Goal: Task Accomplishment & Management: Complete application form

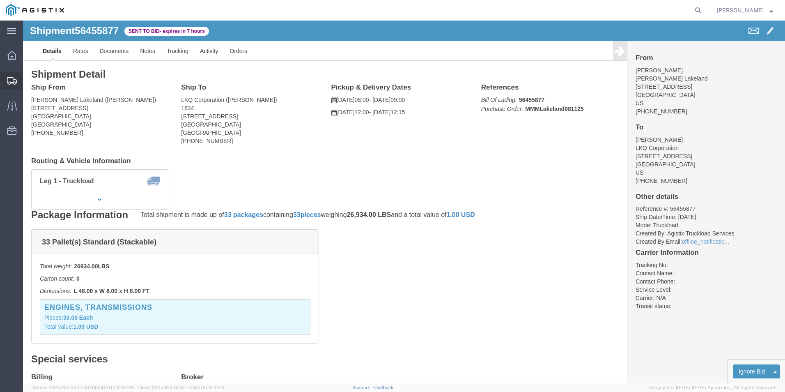
click at [9, 76] on div at bounding box center [11, 80] width 23 height 16
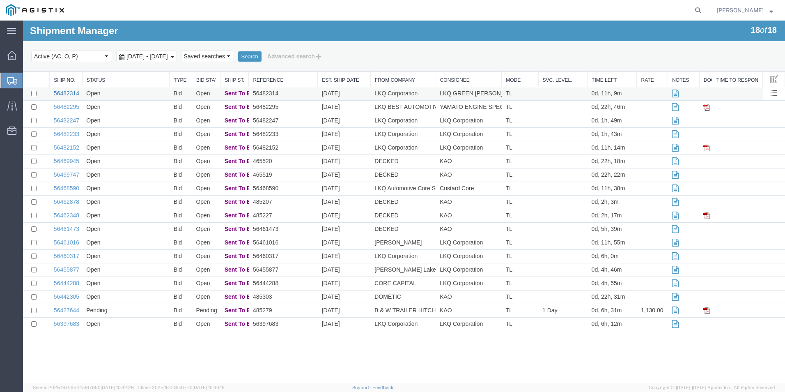
click at [71, 93] on link "56482314" at bounding box center [66, 93] width 25 height 7
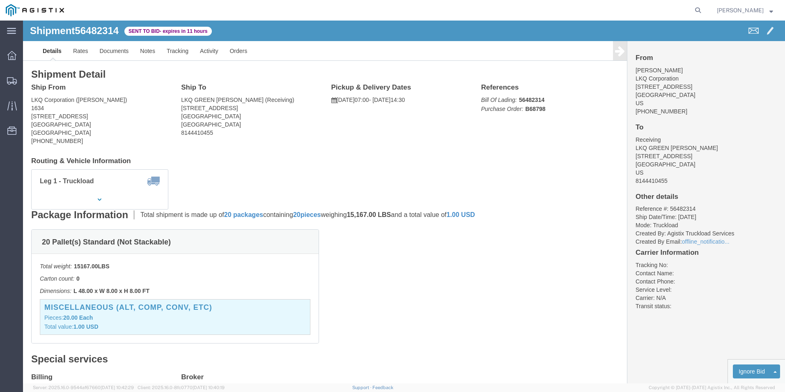
click link "Enter / Modify Bid"
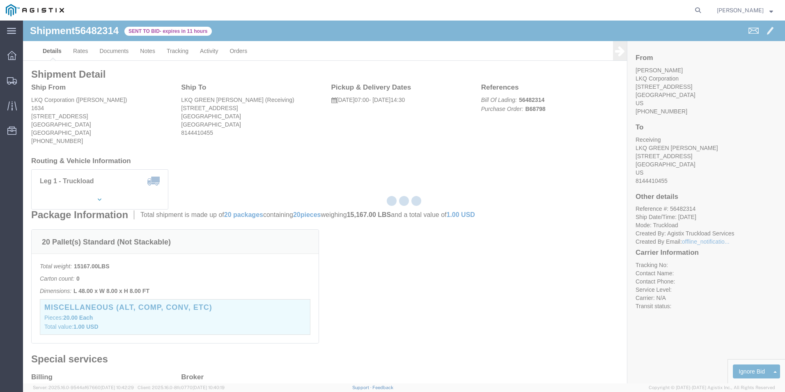
select select "18393"
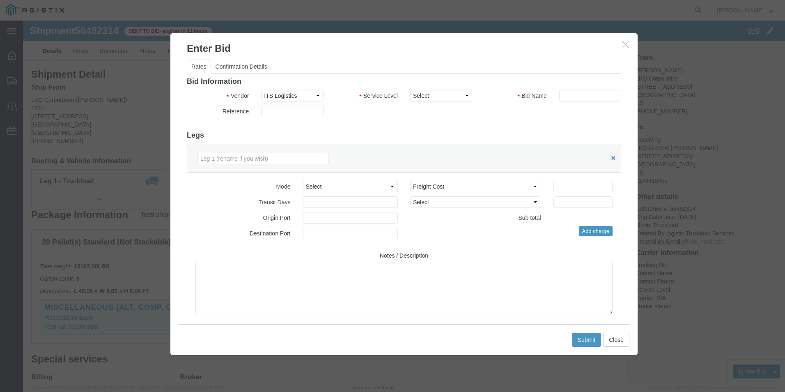
click div "Service Level Select Guaranteed Next Day Rail TL Standard 3 - 5 Day"
click select "Select Guaranteed Next Day Rail TL Standard 3 - 5 Day"
select select "38971"
click select "Select Guaranteed Next Day Rail TL Standard 3 - 5 Day"
click input "text"
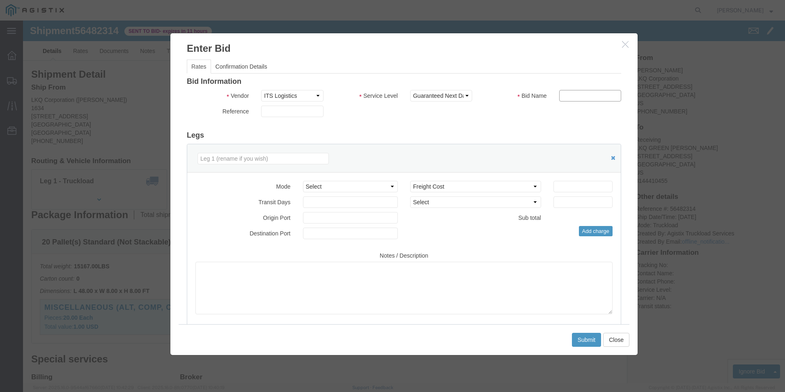
type input "ITS BID"
click select "Select Air Less than Truckload Multi-Leg Ocean Freight Rail Small Parcel Truckl…"
select select "TL"
click select "Select Air Less than Truckload Multi-Leg Ocean Freight Rail Small Parcel Truckl…"
click input "number"
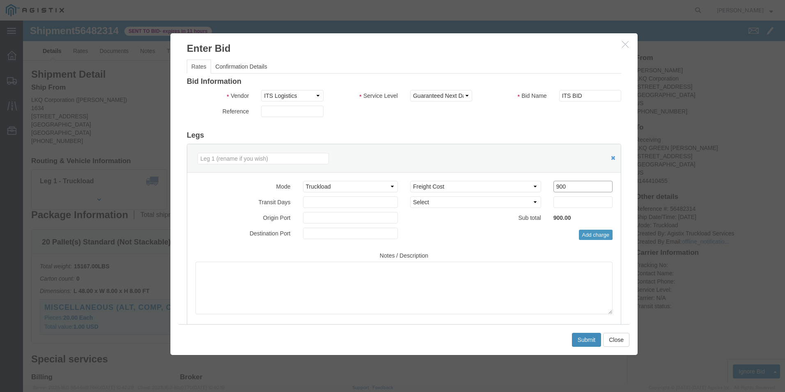
type input "900"
click button "Submit"
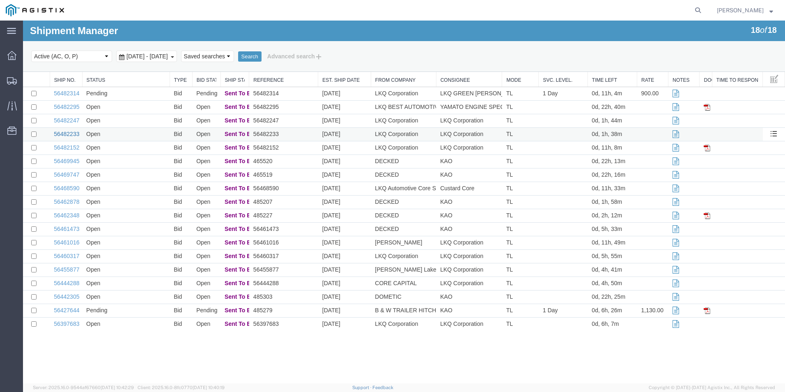
click at [74, 133] on link "56482233" at bounding box center [66, 134] width 25 height 7
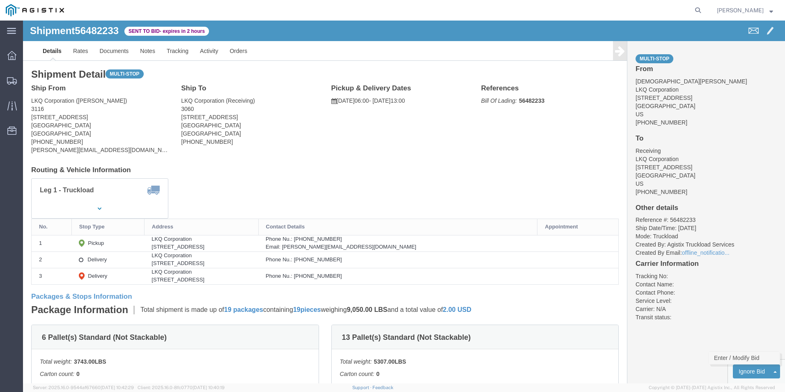
click link "Enter / Modify Bid"
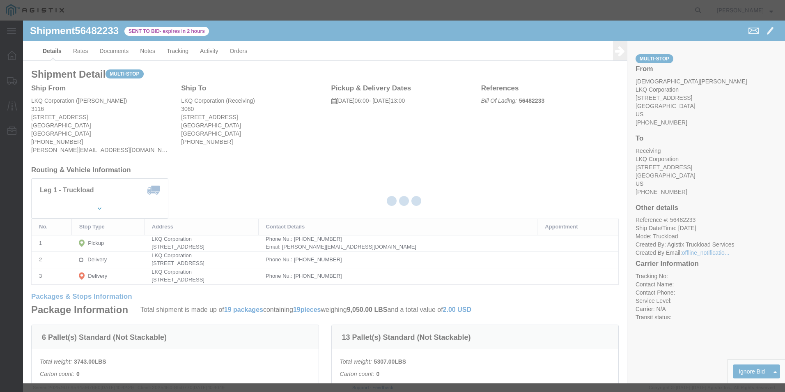
select select "18393"
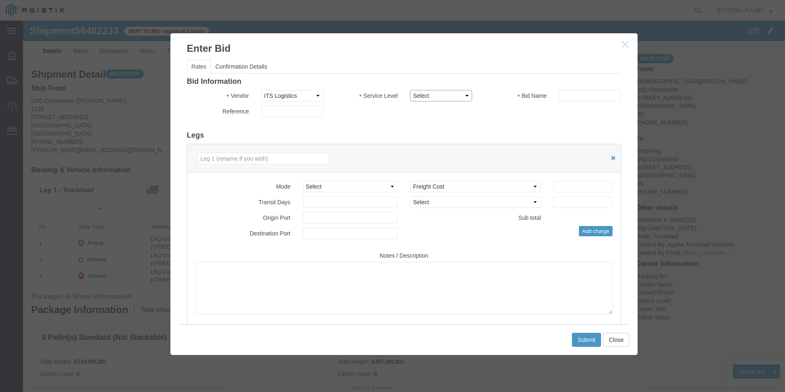
click select "Select Guaranteed Next Day Rail TL Standard 3 - 5 Day"
click icon "button"
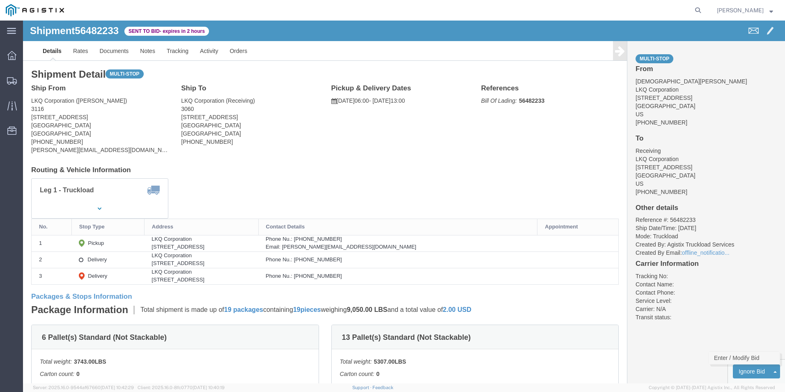
click link "Enter / Modify Bid"
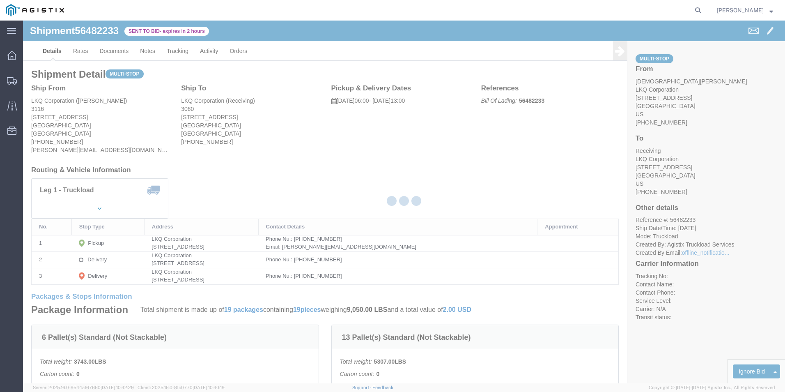
select select "18393"
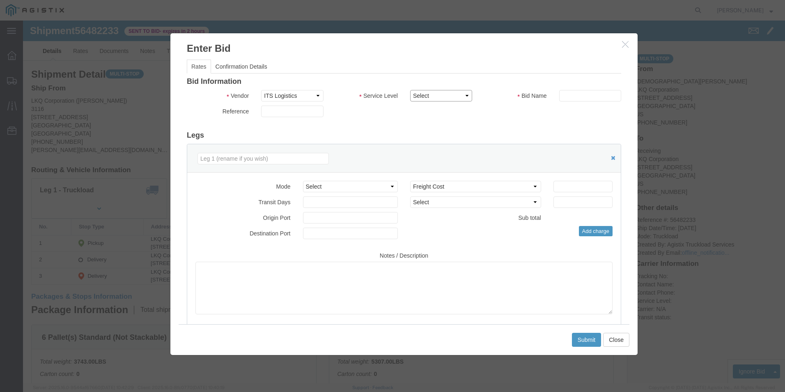
click select "Select Guaranteed Next Day Rail TL Standard 3 - 5 Day"
select select "35343"
click select "Select Guaranteed Next Day Rail TL Standard 3 - 5 Day"
click input "text"
type input "ITS BID"
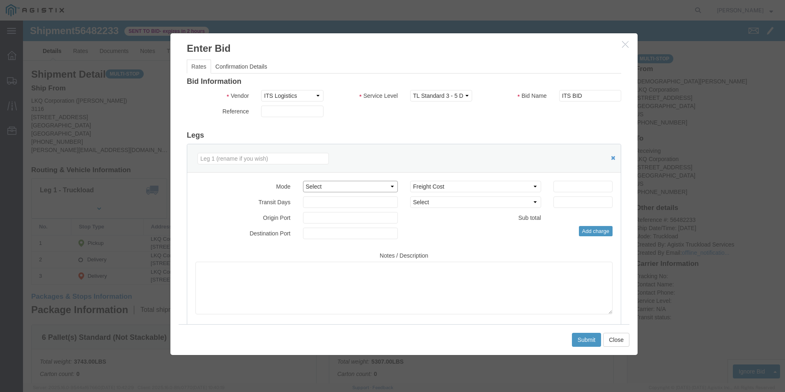
click select "Select Air Less than Truckload Multi-Leg Ocean Freight Rail Small Parcel Truckl…"
select select "TL"
click select "Select Air Less than Truckload Multi-Leg Ocean Freight Rail Small Parcel Truckl…"
click input "number"
type input "3607"
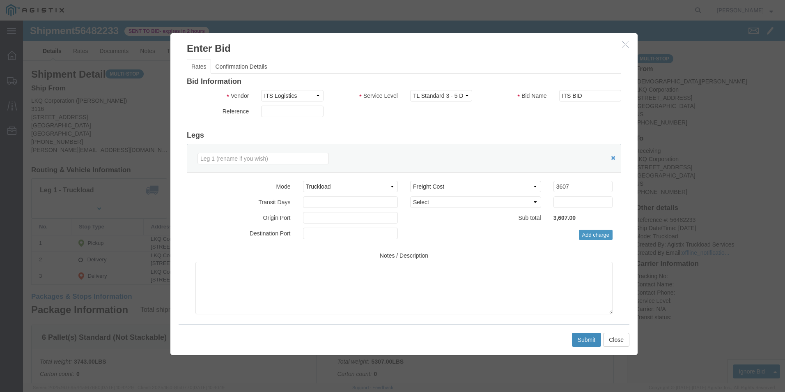
click button "Submit"
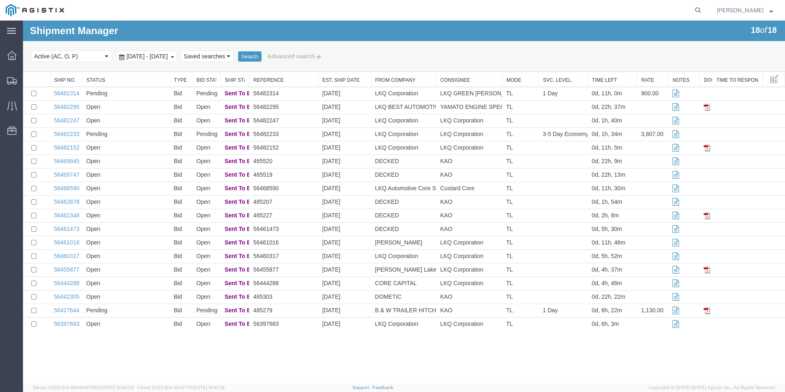
click at [425, 12] on div at bounding box center [387, 10] width 635 height 21
click at [71, 120] on link "56482247" at bounding box center [66, 120] width 25 height 7
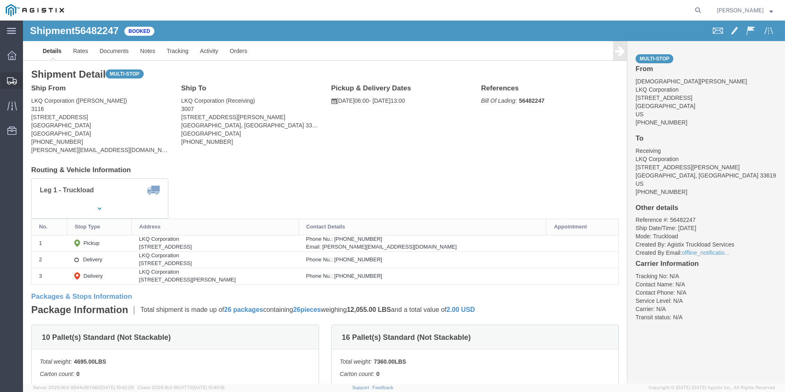
click at [14, 80] on icon at bounding box center [12, 80] width 10 height 7
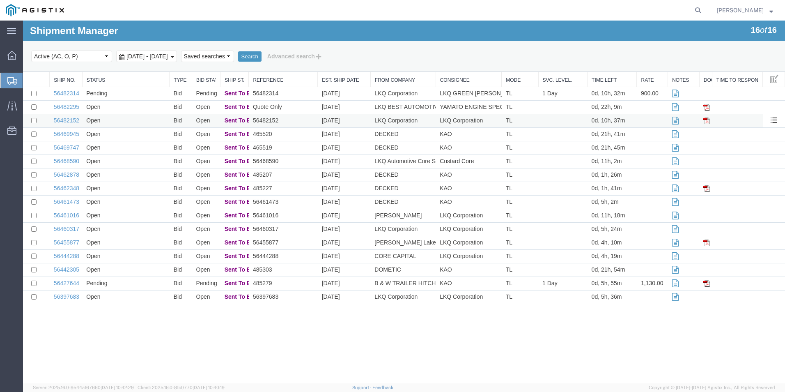
click at [60, 117] on td "56482152" at bounding box center [66, 121] width 32 height 14
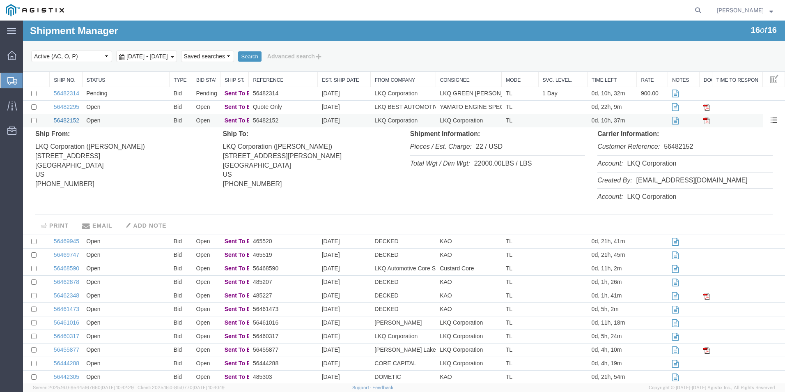
click at [71, 119] on link "56482152" at bounding box center [66, 120] width 25 height 7
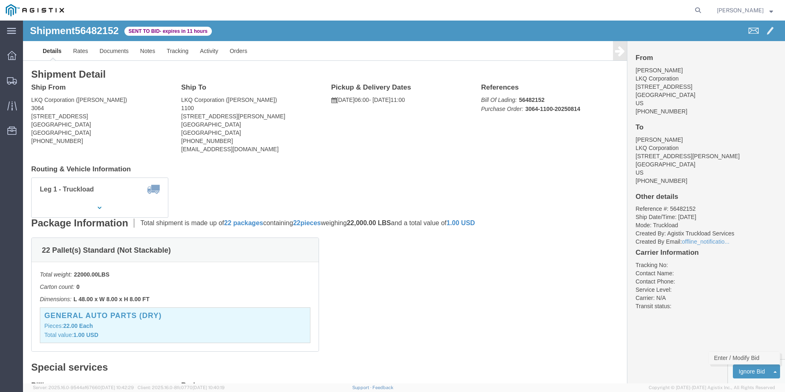
click link "Enter / Modify Bid"
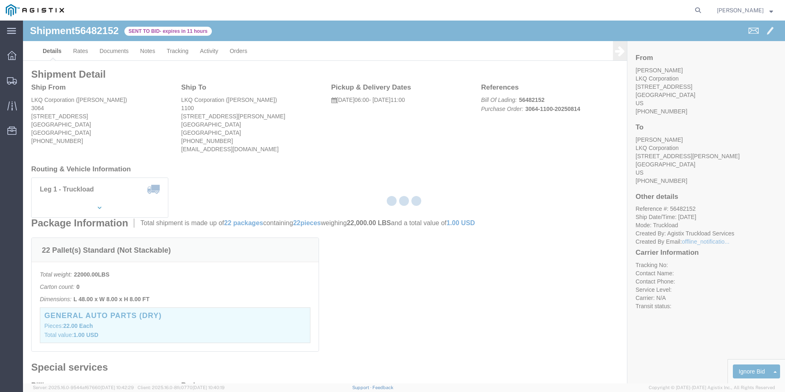
select select "18393"
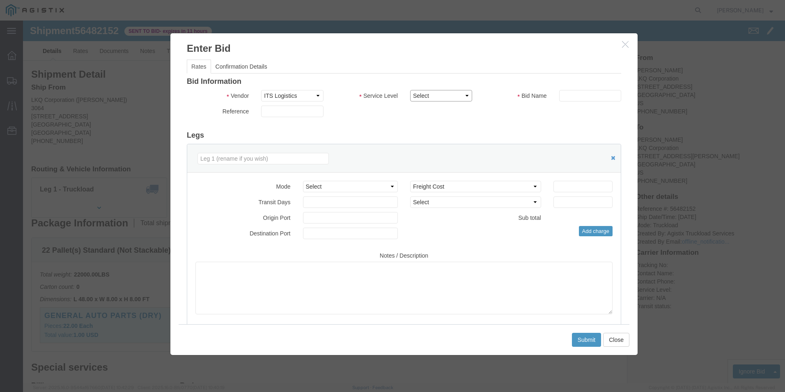
click select "Select Guaranteed Next Day Rail TL Standard 3 - 5 Day"
click icon "button"
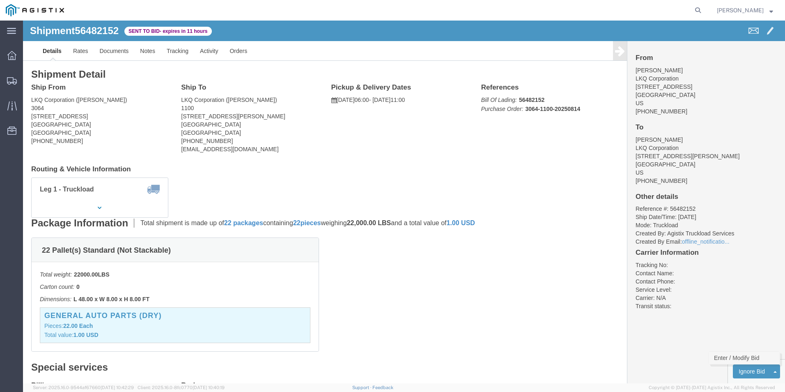
click link "Enter / Modify Bid"
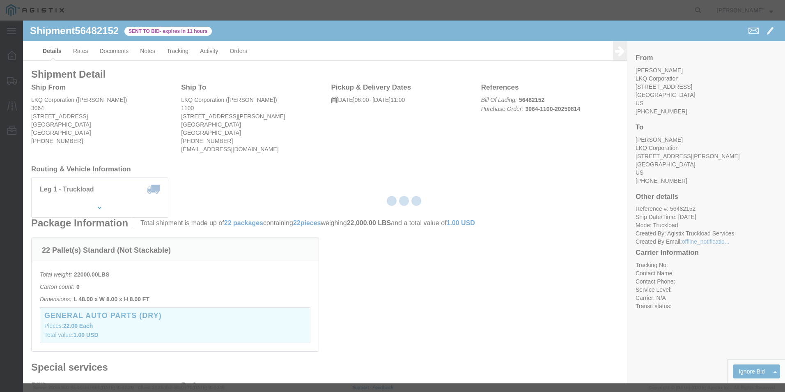
select select "18393"
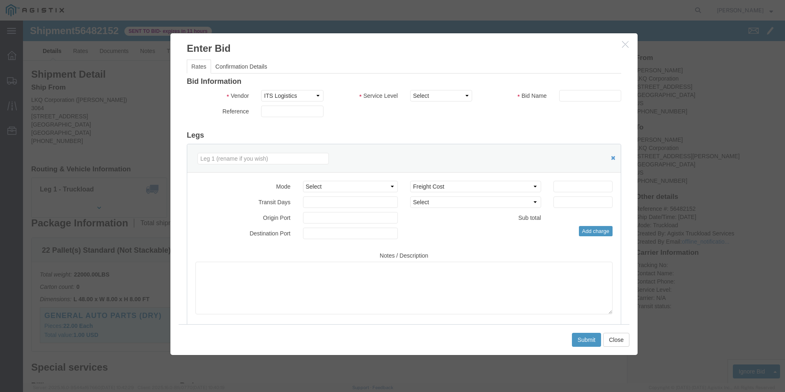
click div "Bid Information Vendor Select ITS Logistics Service Level Select Guaranteed Nex…"
click select "Select Guaranteed Next Day Rail TL Standard 3 - 5 Day"
select select "38971"
click select "Select Guaranteed Next Day Rail TL Standard 3 - 5 Day"
click input "text"
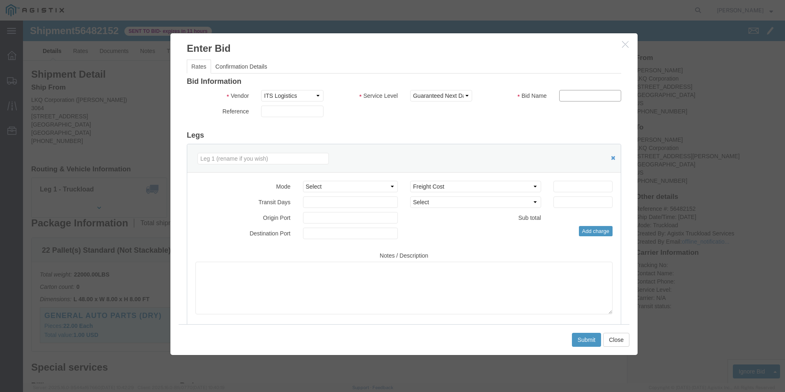
type input "ITS BID"
click select "Select Air Less than Truckload Multi-Leg Ocean Freight Rail Small Parcel Truckl…"
select select "TL"
click select "Select Air Less than Truckload Multi-Leg Ocean Freight Rail Small Parcel Truckl…"
click input "number"
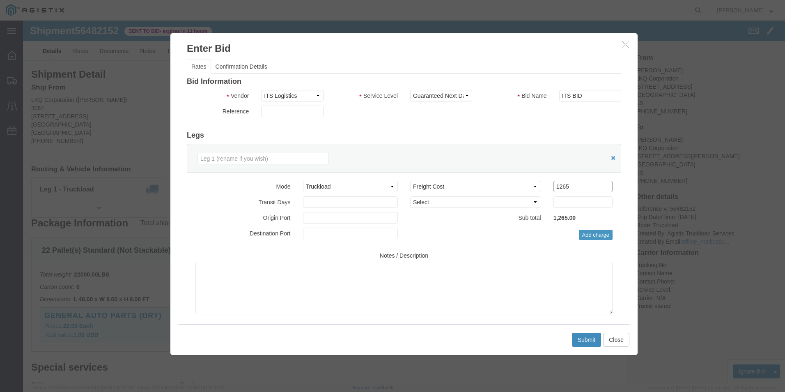
type input "1265"
click button "Submit"
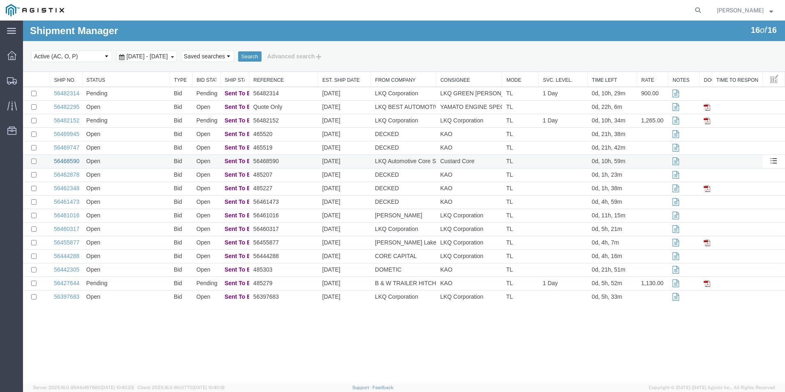
click at [67, 159] on link "56468590" at bounding box center [66, 161] width 25 height 7
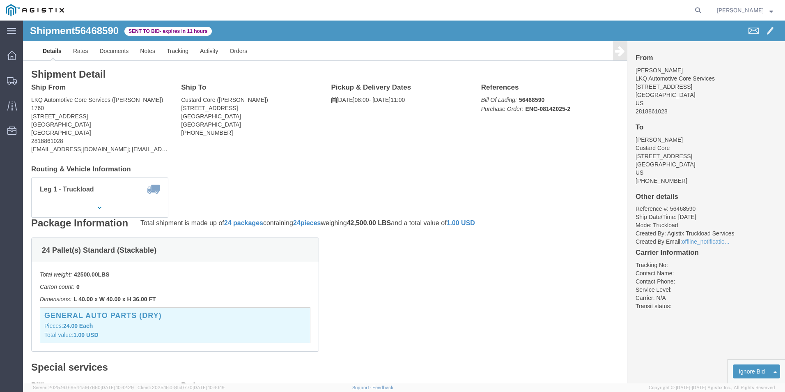
click button "button"
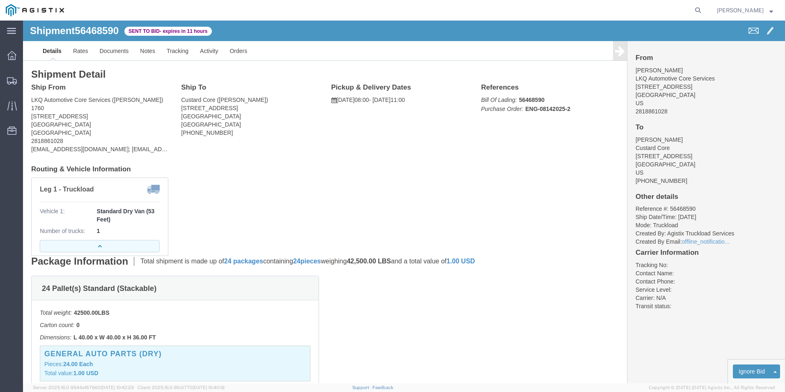
click button "button"
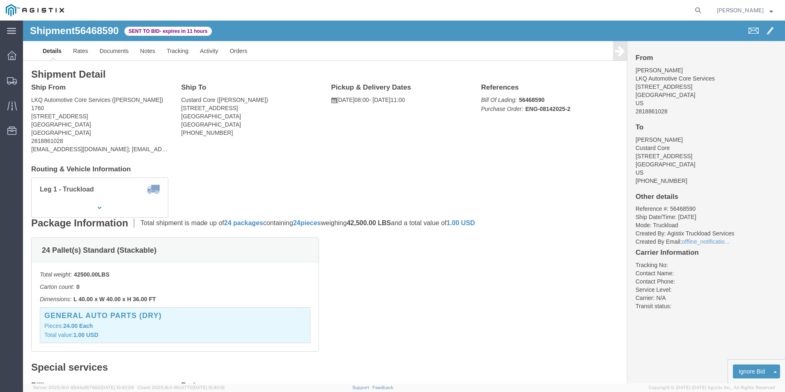
click h4 "Routing & Vehicle Information"
click link "Enter / Modify Bid"
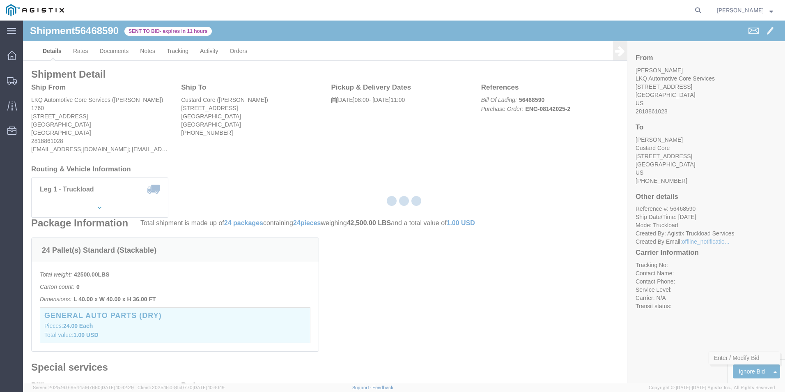
select select "18393"
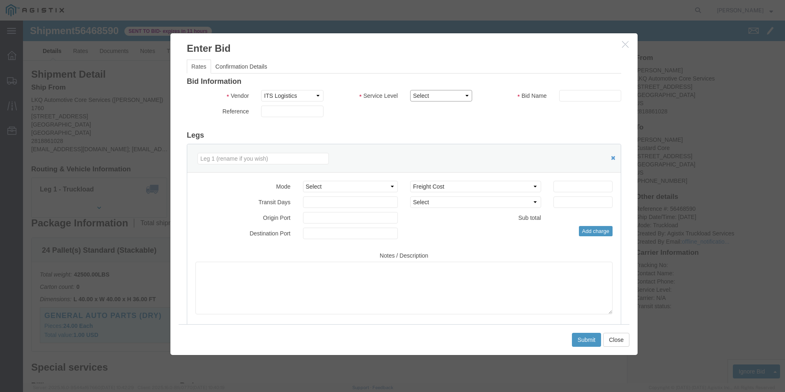
click select "Select Guaranteed Next Day Rail TL Standard 3 - 5 Day"
click icon "button"
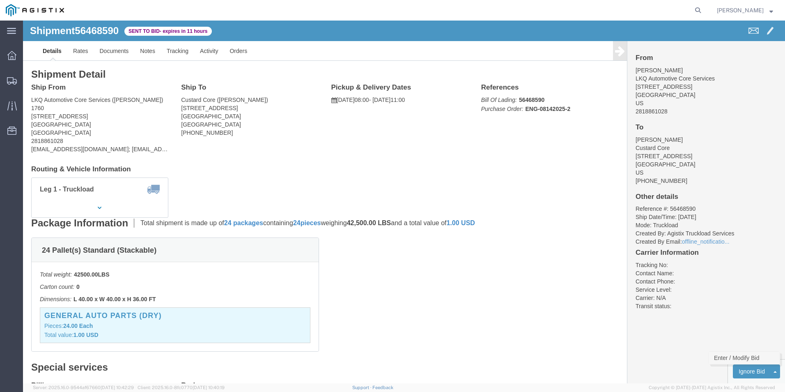
click link "Enter / Modify Bid"
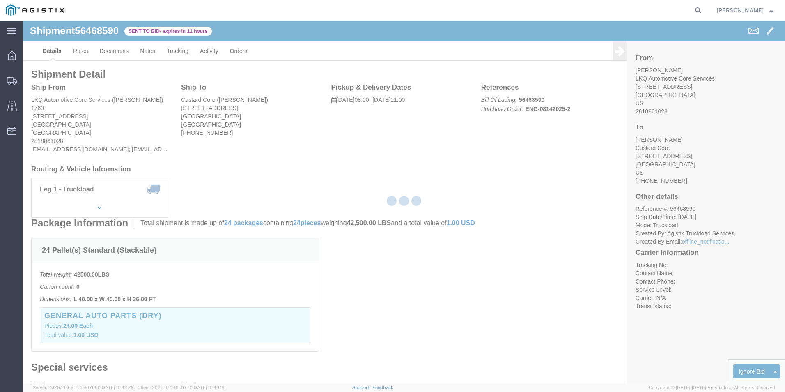
select select "18393"
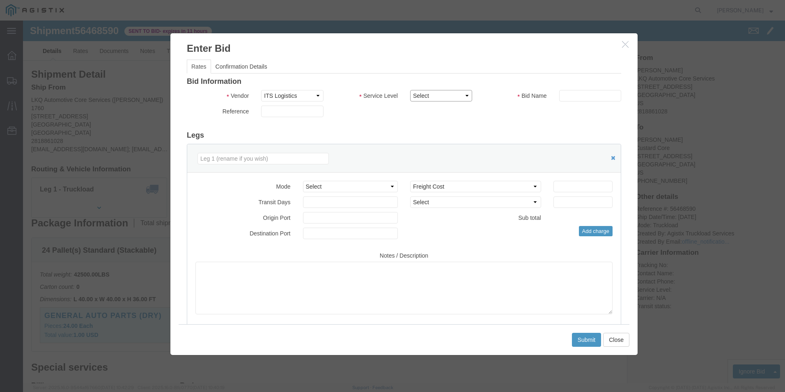
click select "Select Guaranteed Next Day Rail TL Standard 3 - 5 Day"
select select "38971"
click select "Select Guaranteed Next Day Rail TL Standard 3 - 5 Day"
click select "Select Air Less than Truckload Multi-Leg Ocean Freight Rail Small Parcel Truckl…"
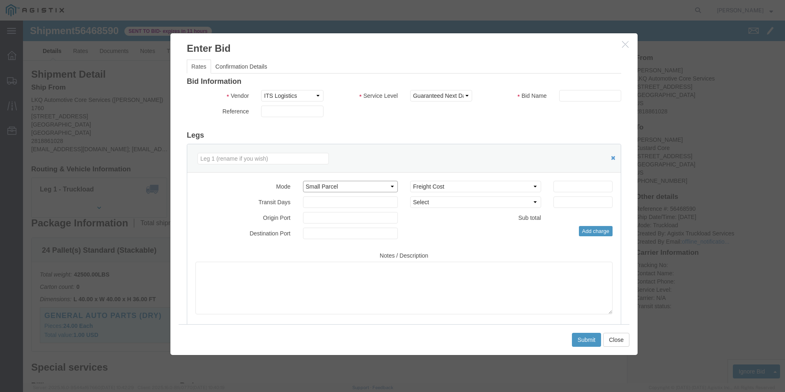
drag, startPoint x: 348, startPoint y: 163, endPoint x: 345, endPoint y: 171, distance: 8.2
click select "Select Air Less than Truckload Multi-Leg Ocean Freight Rail Small Parcel Truckl…"
select select "TL"
click select "Select Air Less than Truckload Multi-Leg Ocean Freight Rail Small Parcel Truckl…"
click input "text"
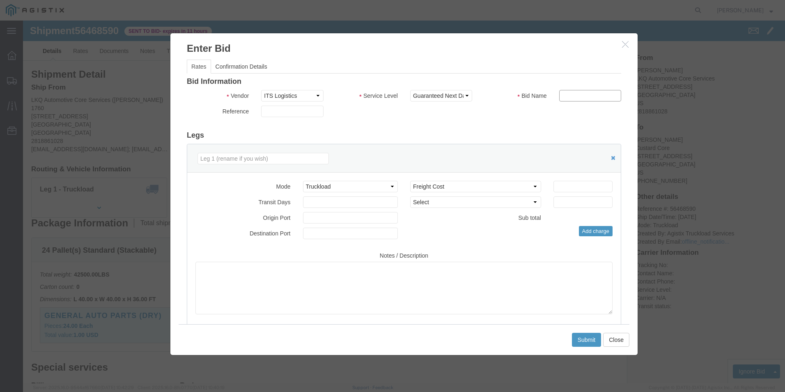
type input "ITS BID"
click input "number"
click input "67"
click input "677"
type input "678"
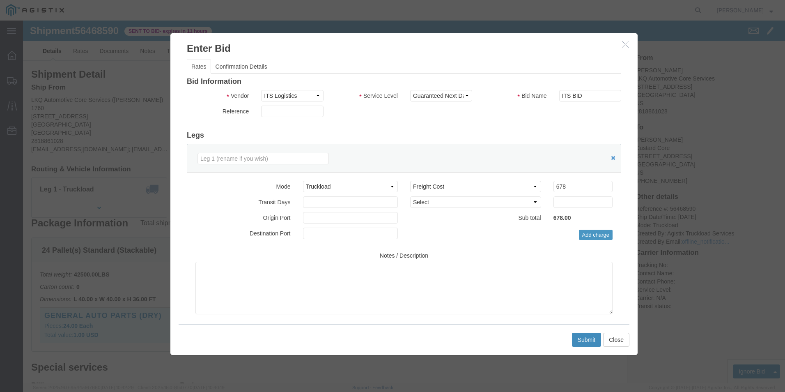
click button "Submit"
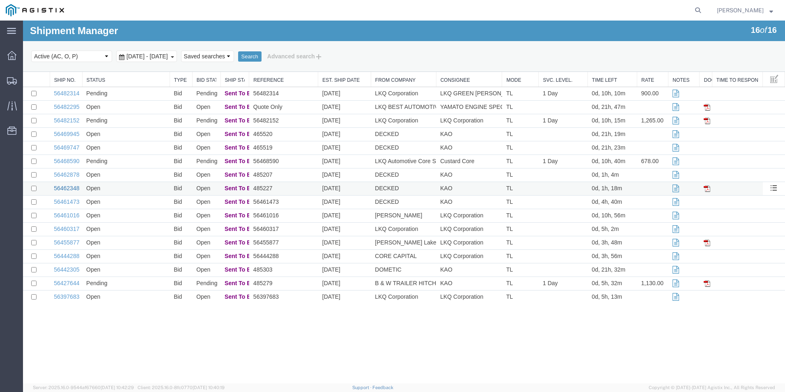
click at [76, 189] on link "56462348" at bounding box center [66, 188] width 25 height 7
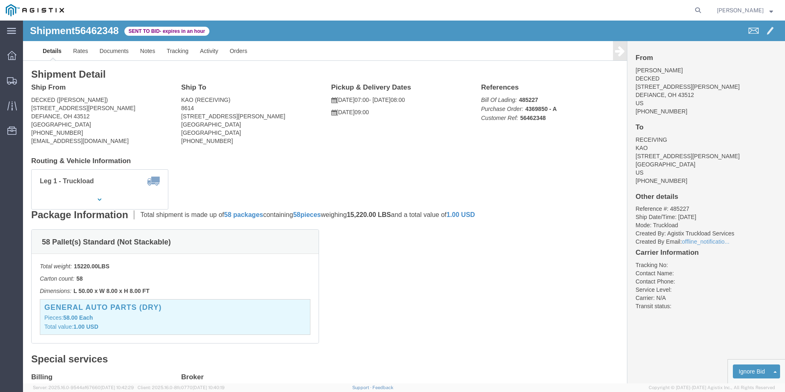
click div "Ship From DECKED (Ashley Schwarzman) 25401 ELLIOTT RD DEFIANCE, OH 43512 United…"
click at [565, 12] on agx-global-search at bounding box center [573, 10] width 263 height 21
click li "Created By: Agistix Truckload Services"
click div "58 Pallet(s) Standard (Not Stackable) Total weight: 15220.00 LBS Carton count: …"
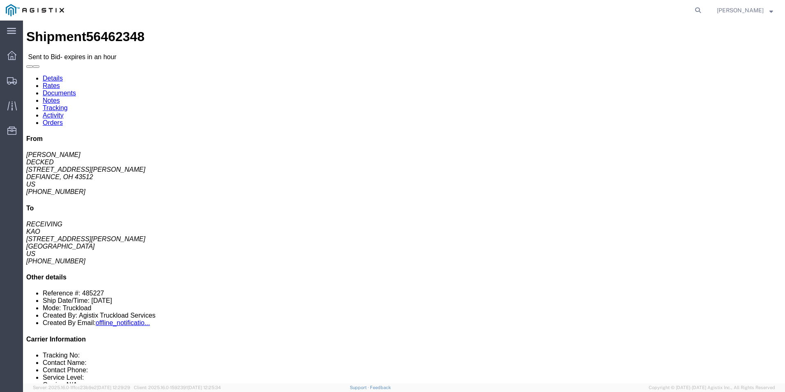
click link "Enter / Modify Bid"
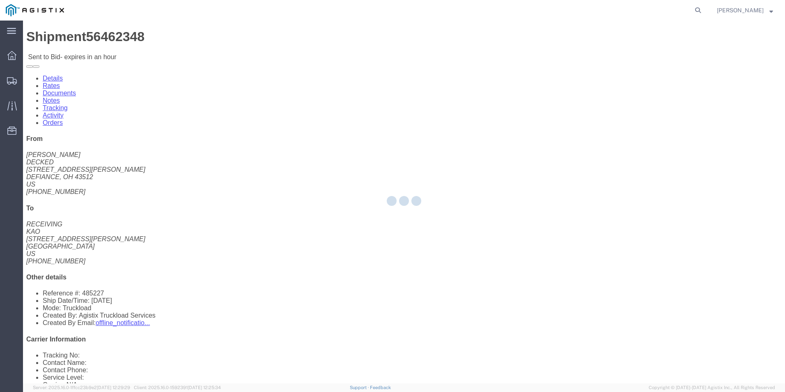
select select "18393"
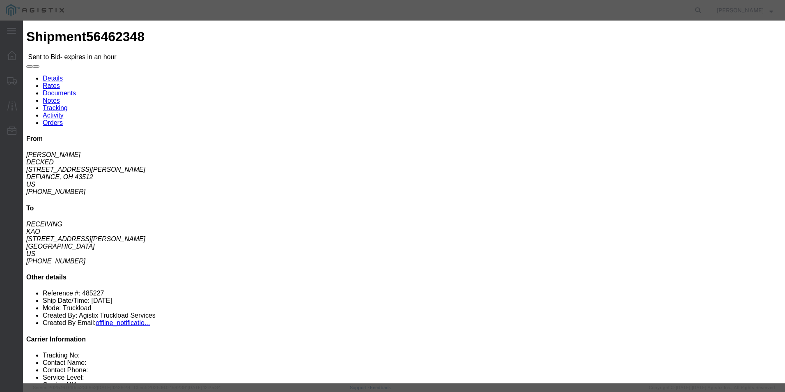
click select "Select Guaranteed Next Day Rail TL Standard 3 - 5 Day"
select select "35343"
click select "Select Guaranteed Next Day Rail TL Standard 3 - 5 Day"
click select "Select Air Less than Truckload Multi-Leg Ocean Freight Rail Small Parcel Truckl…"
select select "TL"
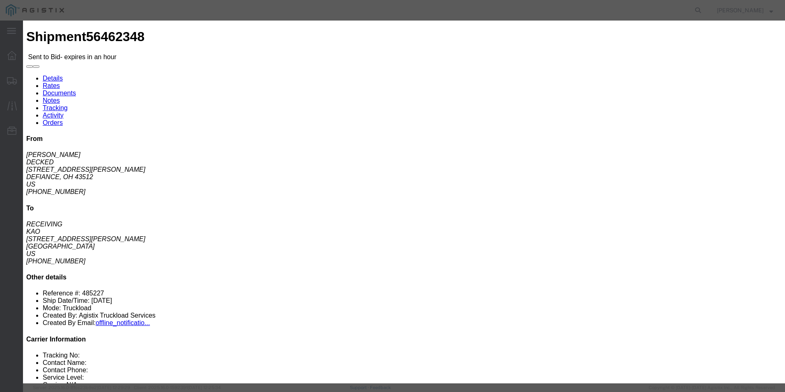
click select "Select Air Less than Truckload Multi-Leg Ocean Freight Rail Small Parcel Truckl…"
click input "text"
type input "ITS BID"
click input "number"
type input "2960"
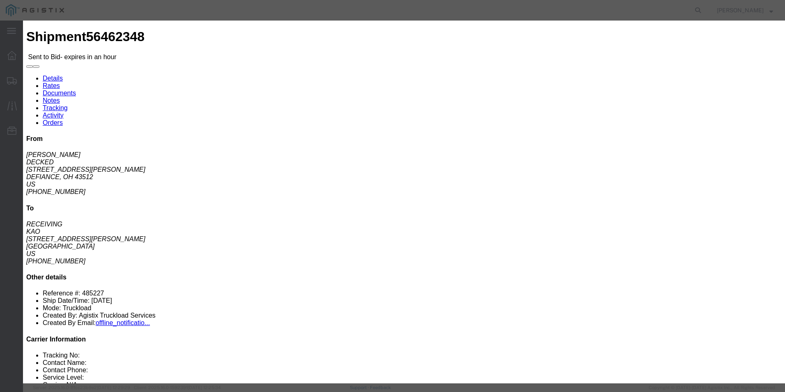
click button "Submit"
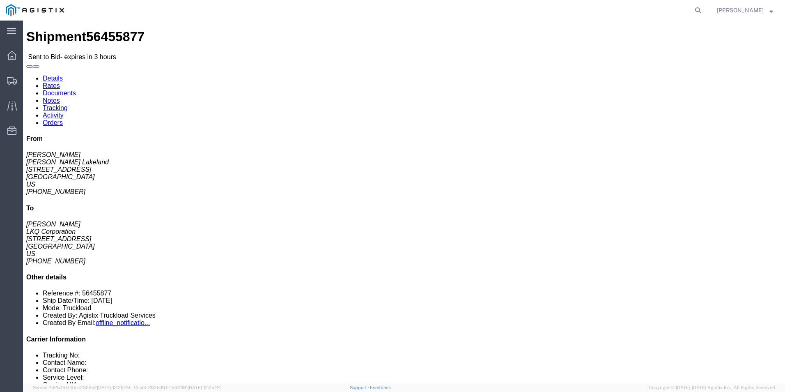
click link "Enter / Modify Bid"
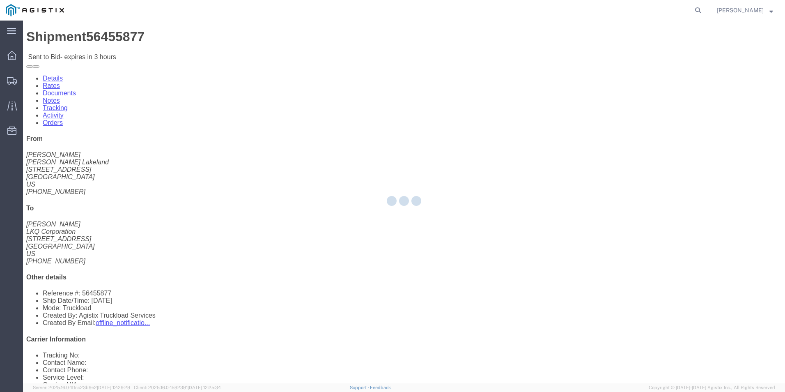
select select "18393"
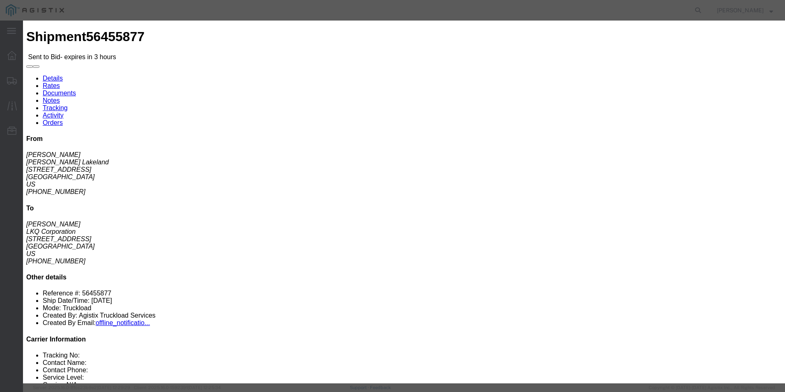
click select "Select Guaranteed Next Day Rail TL Standard 3 - 5 Day"
select select "38971"
click select "Select Guaranteed Next Day Rail TL Standard 3 - 5 Day"
click select "Select Air Less than Truckload Multi-Leg Ocean Freight Rail Small Parcel Truckl…"
select select "TL"
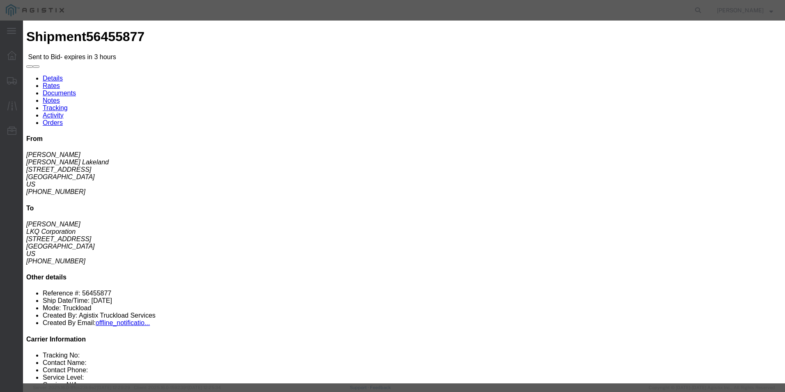
click select "Select Air Less than Truckload Multi-Leg Ocean Freight Rail Small Parcel Truckl…"
click input "text"
type input "ITS BID"
click input "number"
type input "533"
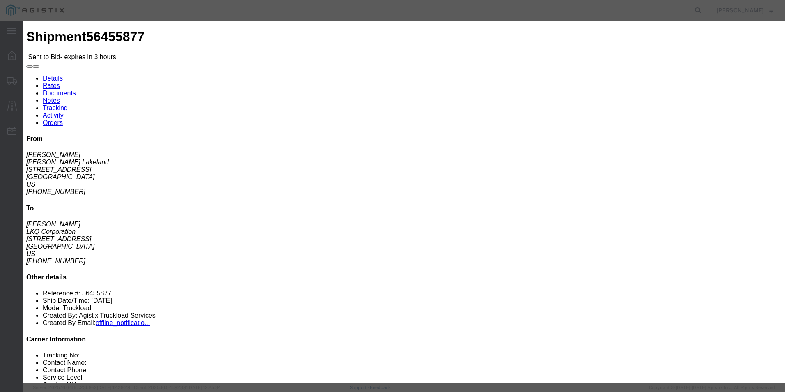
click button "Submit"
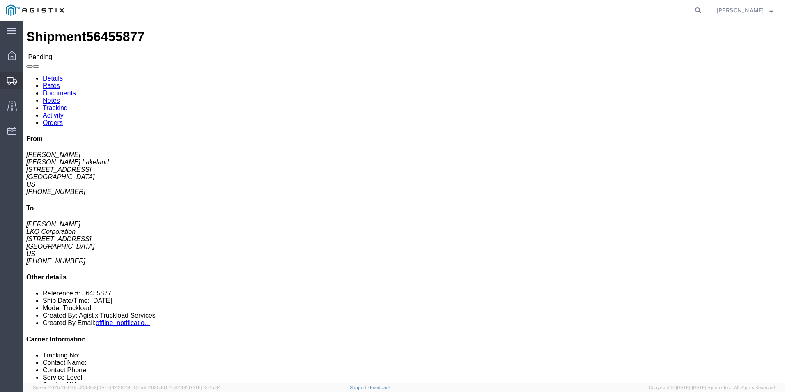
click at [16, 78] on icon at bounding box center [12, 80] width 10 height 7
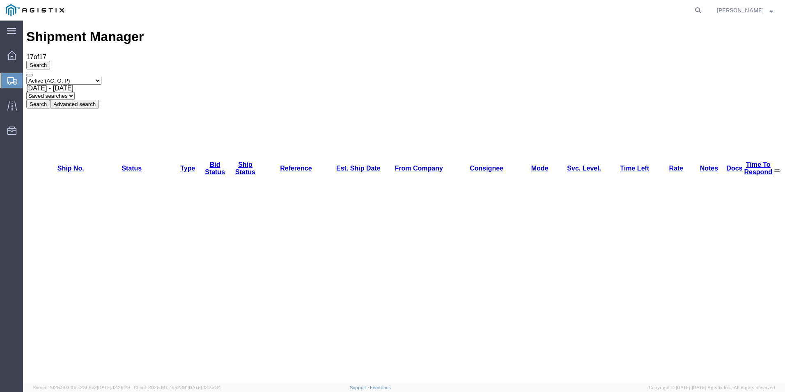
click at [99, 100] on button "Advanced search" at bounding box center [74, 104] width 49 height 9
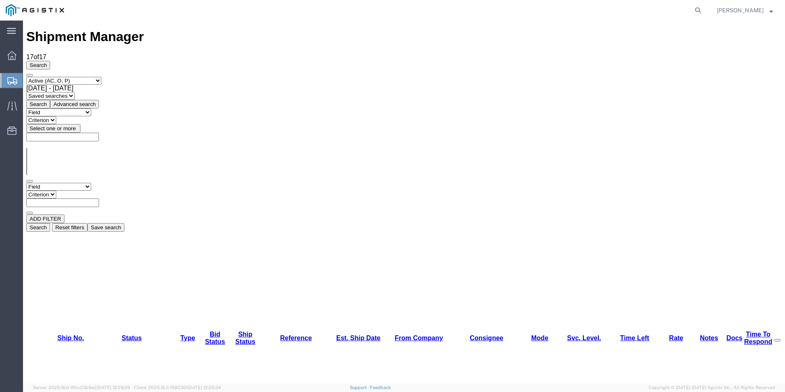
click at [99, 100] on button "Advanced search" at bounding box center [74, 104] width 49 height 9
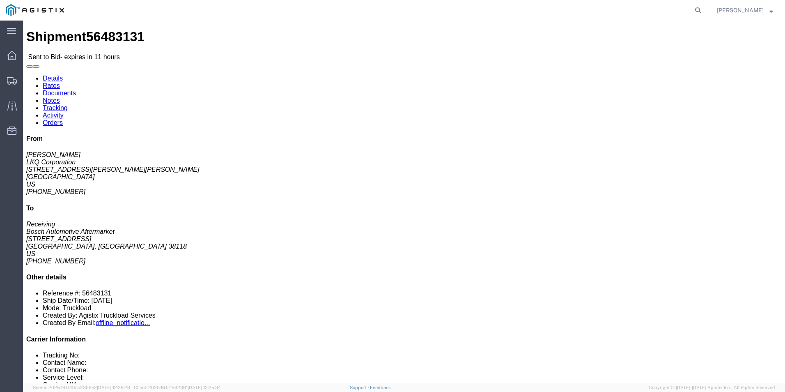
click link "Enter / Modify Bid"
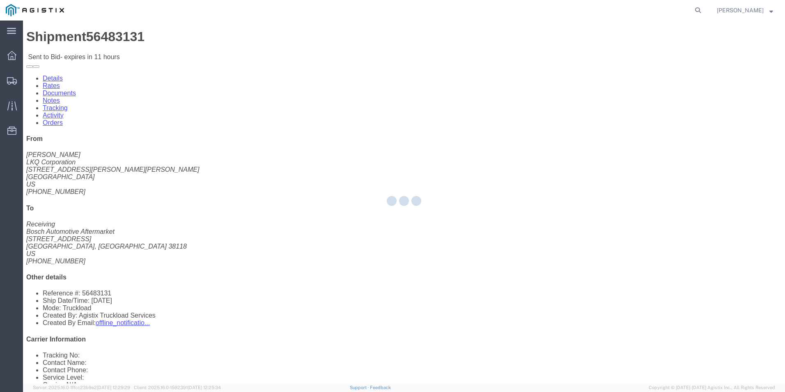
select select "18393"
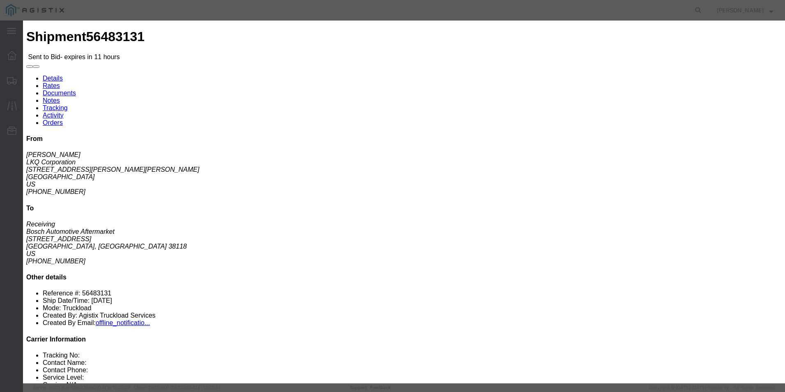
click div "Service Level Select Guaranteed Next Day Rail TL Standard 3 - 5 Day"
click select "Select Guaranteed Next Day Rail TL Standard 3 - 5 Day"
click icon "button"
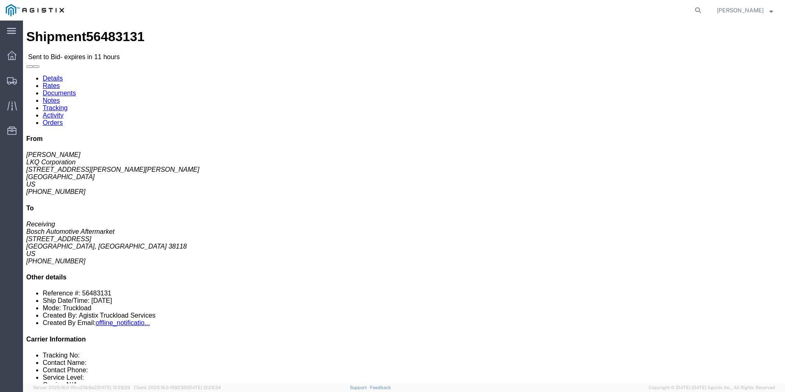
click div "Ship From LKQ Corporation (Rafael Lopez) 1633 4585 Frederick Dr SW Atlanta, GA …"
click link "Enter / Modify Bid"
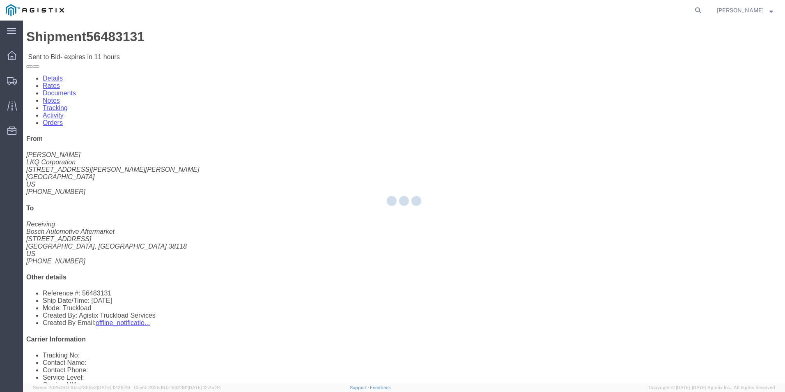
select select "18393"
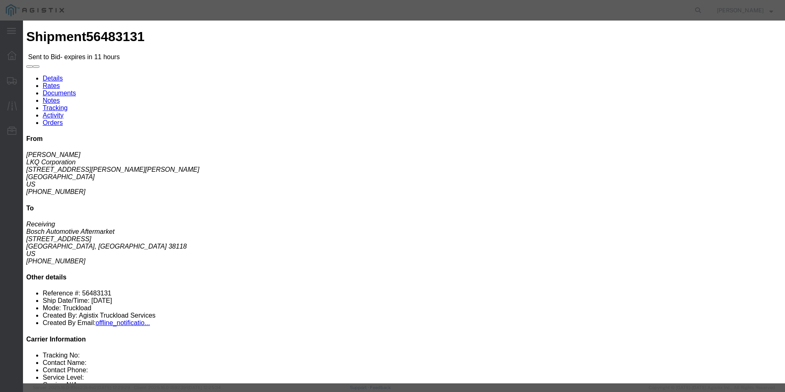
click select "Select Guaranteed Next Day Rail TL Standard 3 - 5 Day"
select select "38971"
click select "Select Guaranteed Next Day Rail TL Standard 3 - 5 Day"
click select "Select Air Less than Truckload Multi-Leg Ocean Freight Rail Small Parcel Truckl…"
select select "TL"
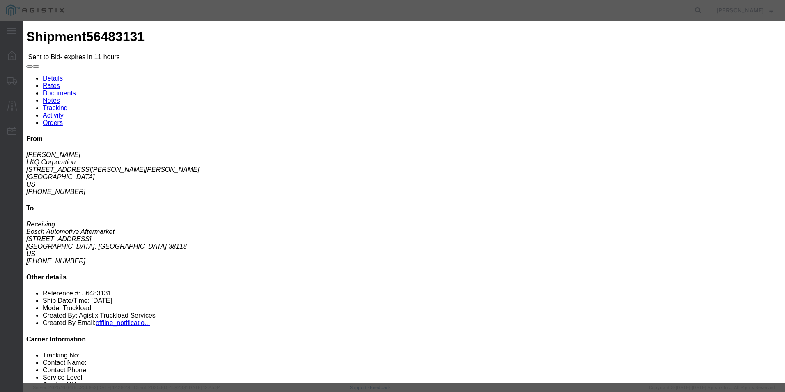
click select "Select Air Less than Truckload Multi-Leg Ocean Freight Rail Small Parcel Truckl…"
click input "text"
type input "ITS BID"
click input "number"
type input "823"
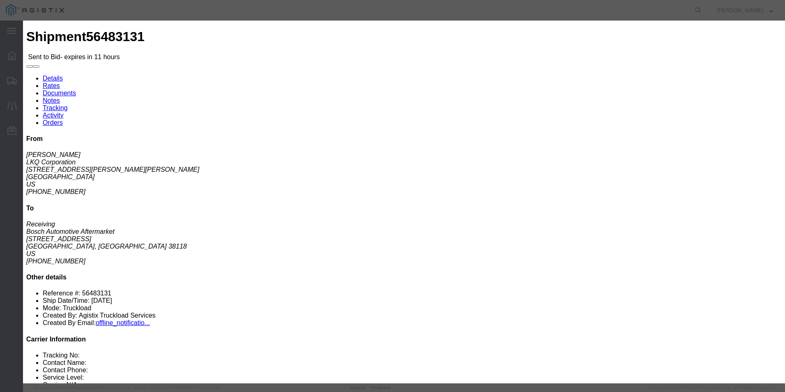
click button "Submit"
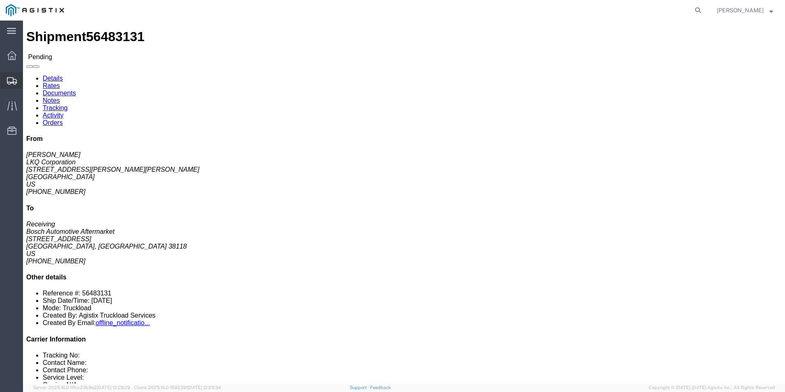
click at [10, 78] on icon at bounding box center [12, 80] width 10 height 7
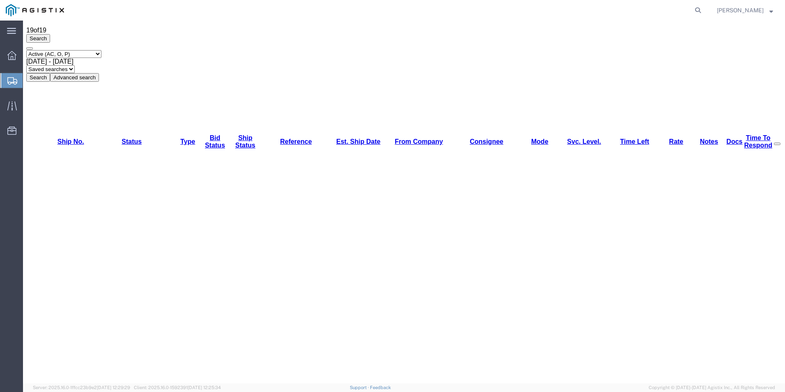
scroll to position [41, 0]
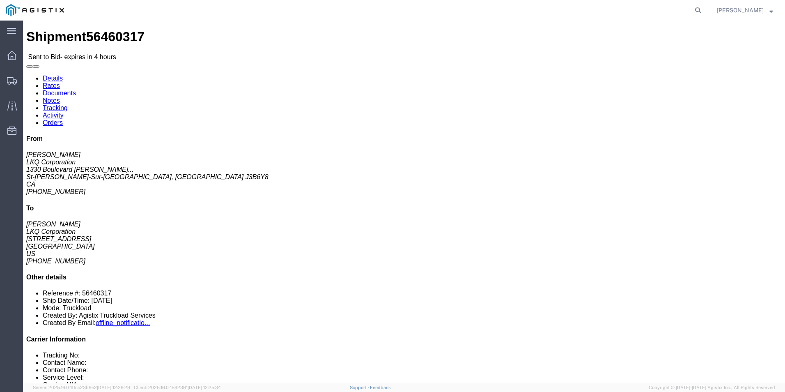
click button "button"
click link "Enter / Modify Bid"
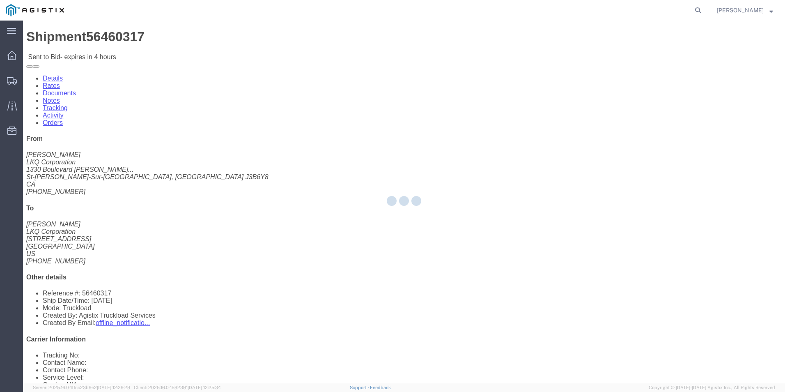
select select "18393"
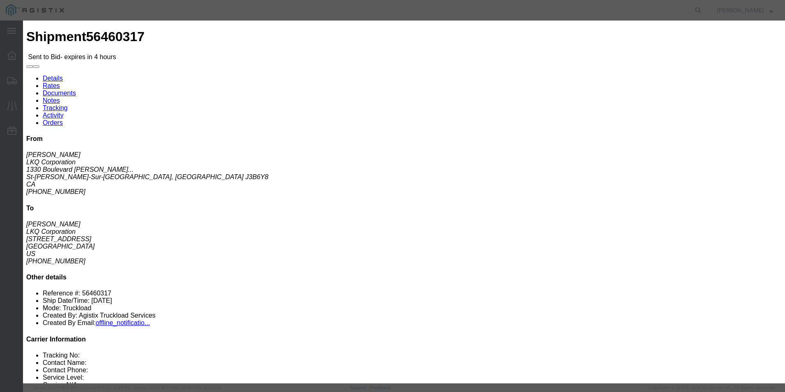
click select "Select Guaranteed Next Day Rail TL Standard 3 - 5 Day"
select select "35343"
click select "Select Guaranteed Next Day Rail TL Standard 3 - 5 Day"
click input "text"
type input "ITS BID"
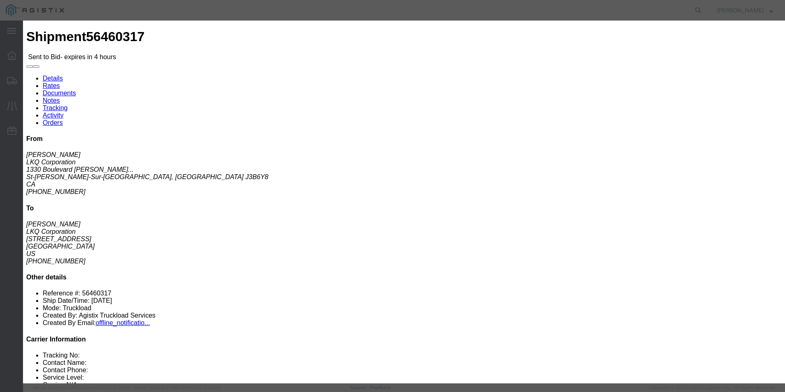
click select "Select Air Less than Truckload Multi-Leg Ocean Freight Rail Small Parcel Truckl…"
select select "TL"
click select "Select Air Less than Truckload Multi-Leg Ocean Freight Rail Small Parcel Truckl…"
click input "number"
type input "2550"
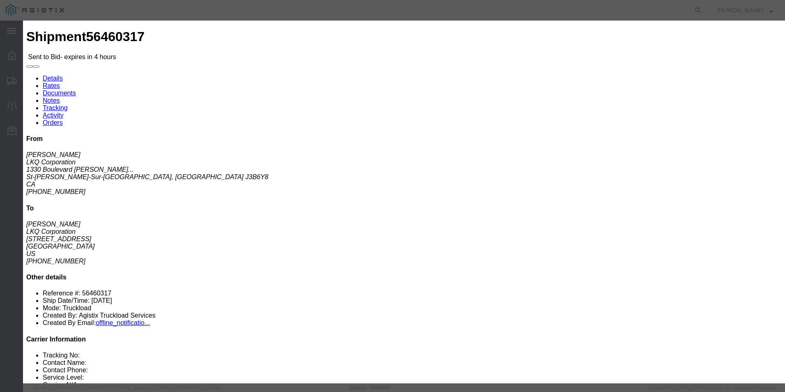
click button "Submit"
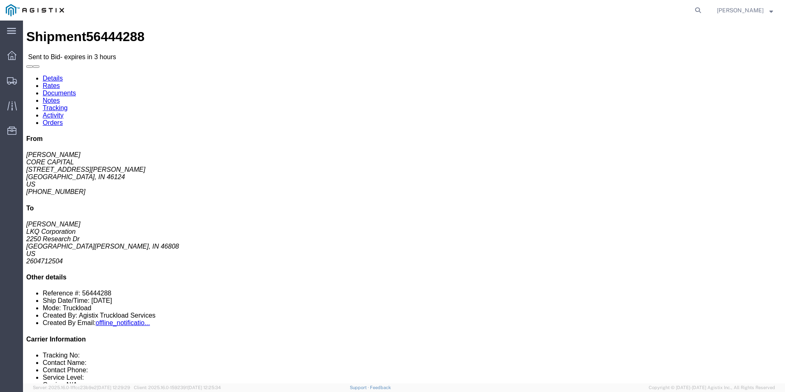
click link "Enter / Modify Bid"
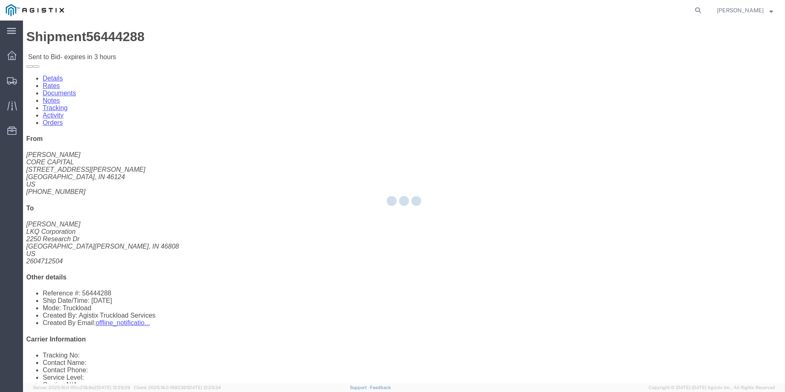
select select "18393"
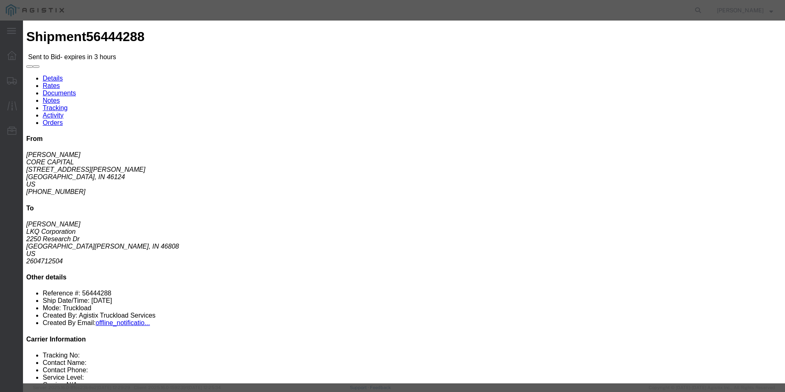
click select "Select Guaranteed Next Day Rail TL Standard 3 - 5 Day"
select select "38971"
click select "Select Guaranteed Next Day Rail TL Standard 3 - 5 Day"
click div "Bid Information Vendor Select ITS Logistics Service Level Select Guaranteed Nex…"
click input "text"
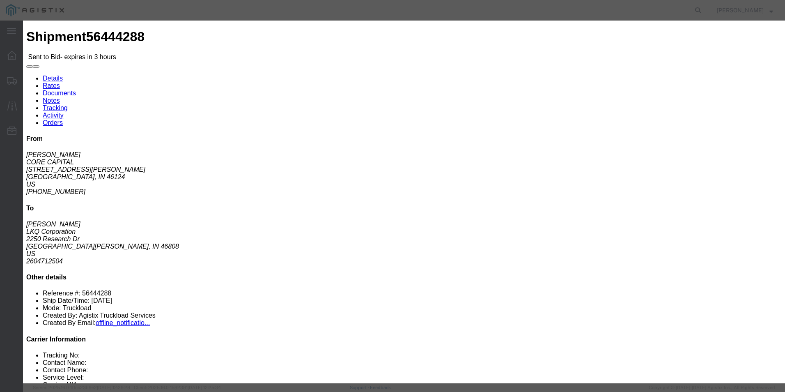
type input "ITS BID"
drag, startPoint x: 333, startPoint y: 167, endPoint x: 334, endPoint y: 162, distance: 5.1
click select "Select Air Less than Truckload Multi-Leg Ocean Freight Rail Small Parcel Truckl…"
select select "TL"
click select "Select Air Less than Truckload Multi-Leg Ocean Freight Rail Small Parcel Truckl…"
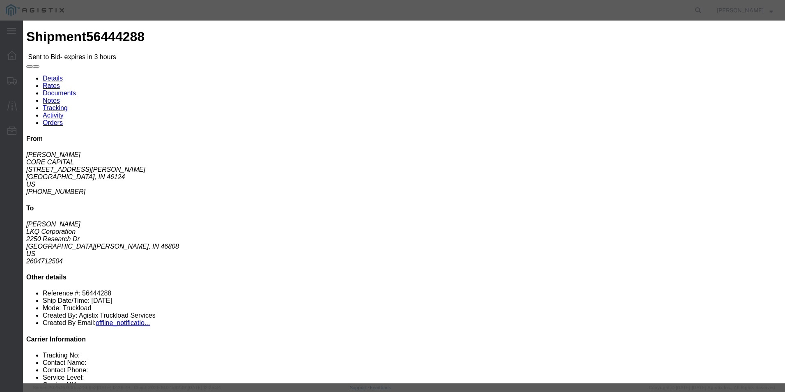
click input "number"
type input "635"
click button "Submit"
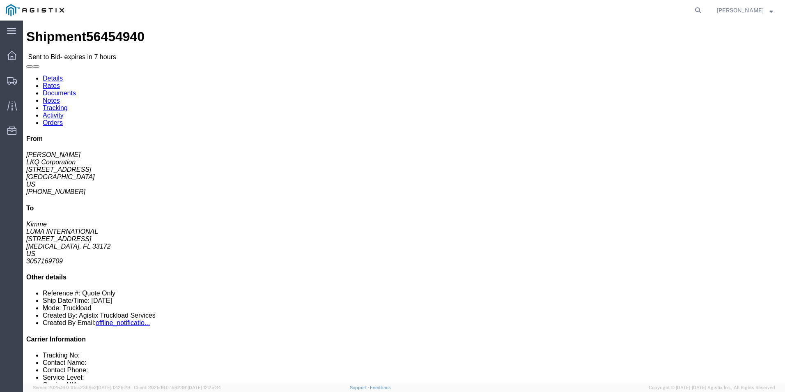
click button "button"
click link "Enter / Modify Bid"
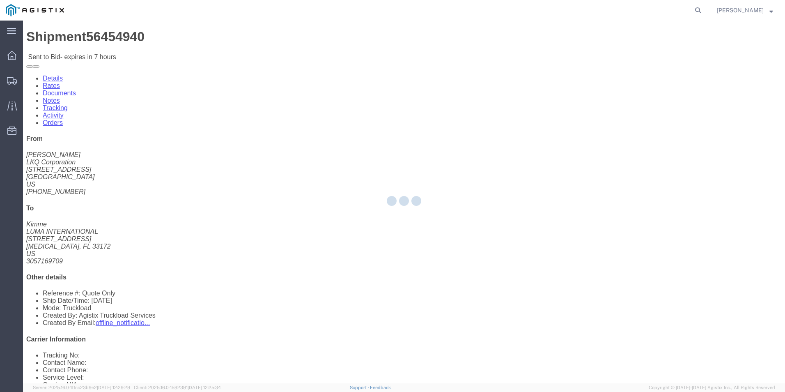
select select "18393"
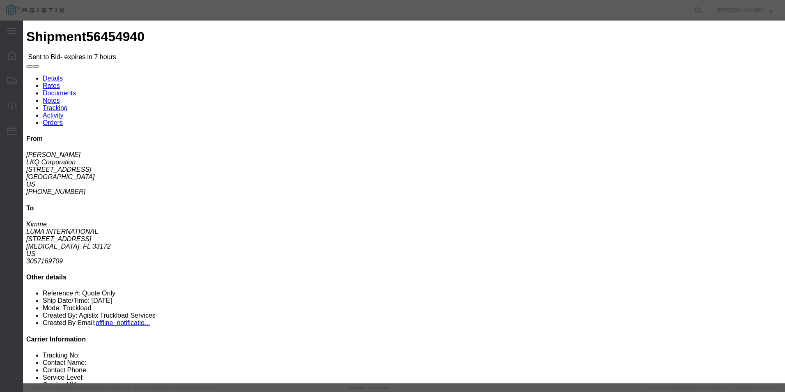
click select "Select Guaranteed Next Day Rail TL Standard 3 - 5 Day"
select select "38971"
click select "Select Guaranteed Next Day Rail TL Standard 3 - 5 Day"
click input "text"
type input "ITS BID"
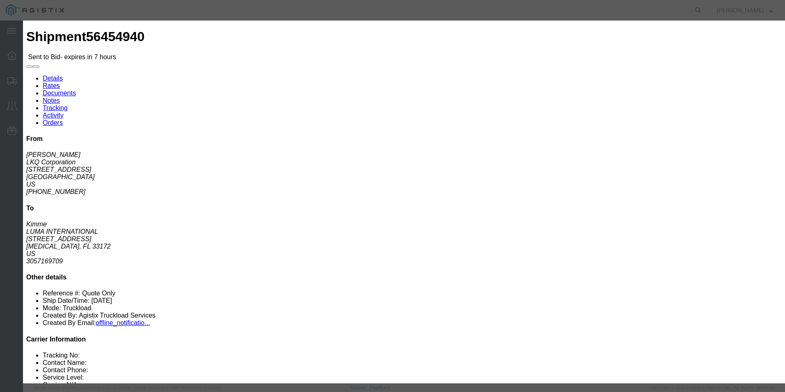
click select "Select Air Less than Truckload Multi-Leg Ocean Freight Rail Small Parcel Truckl…"
select select "TL"
click select "Select Air Less than Truckload Multi-Leg Ocean Freight Rail Small Parcel Truckl…"
click input "number"
type input "1975"
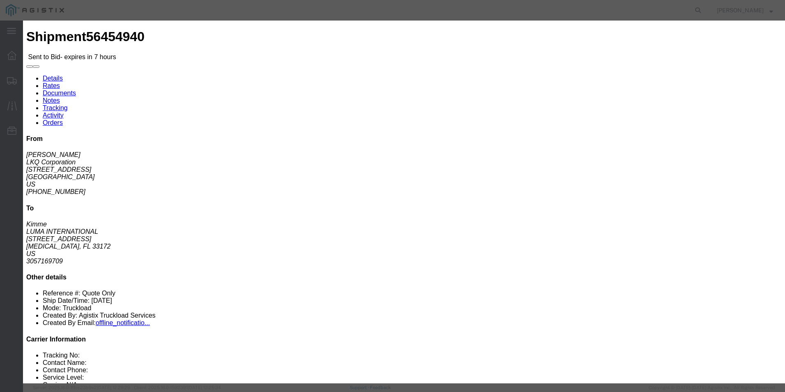
click button "Submit"
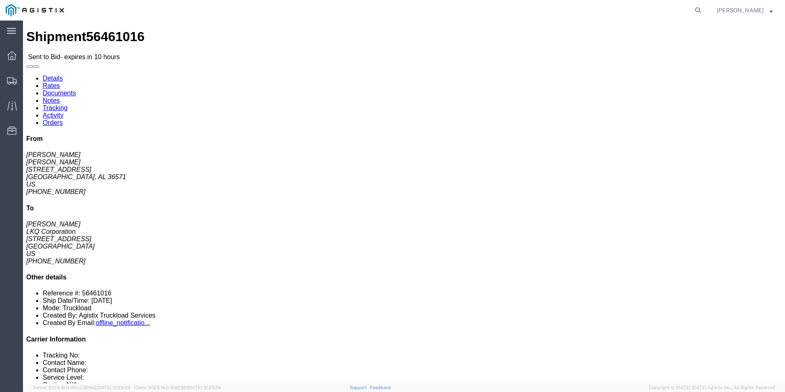
click link "Enter / Modify Bid"
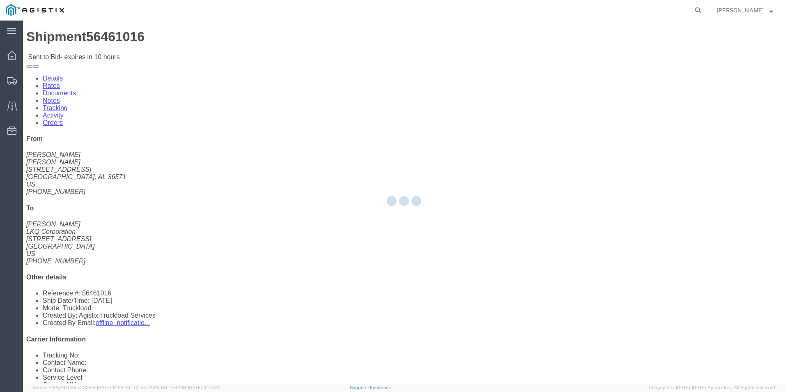
select select "18393"
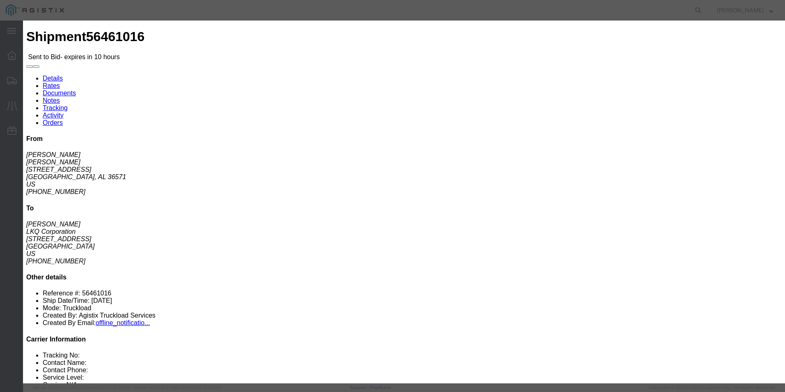
click select "Select Guaranteed Next Day Rail TL Standard 3 - 5 Day"
select select "38971"
click select "Select Guaranteed Next Day Rail TL Standard 3 - 5 Day"
click button "button"
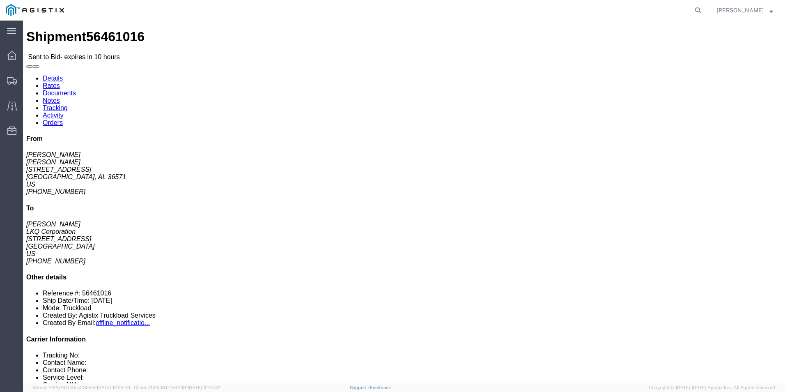
click link "Enter / Modify Bid"
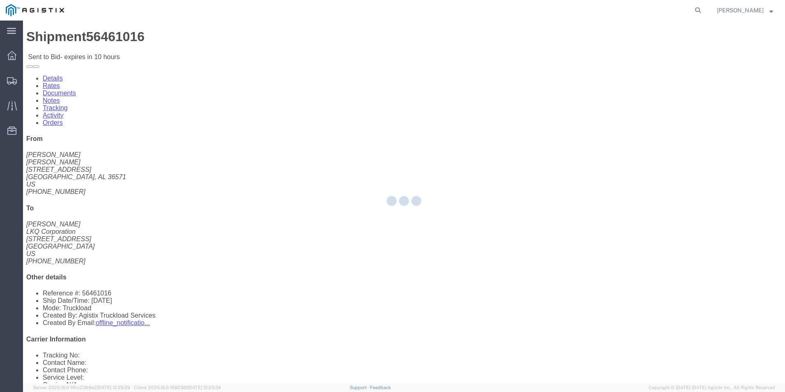
select select "18393"
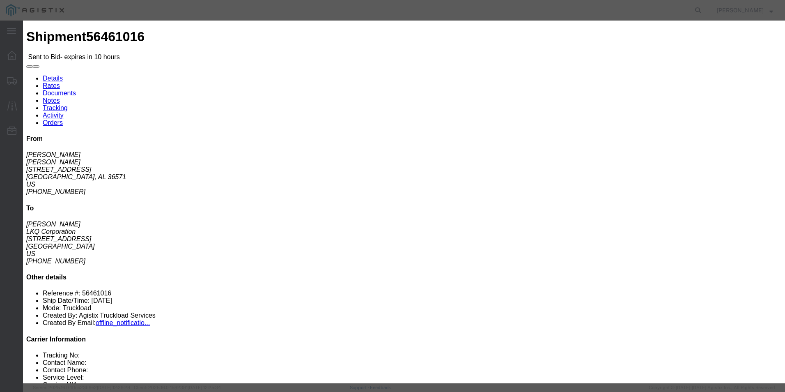
click select "Select Guaranteed Next Day Rail TL Standard 3 - 5 Day"
select select "38971"
click select "Select Guaranteed Next Day Rail TL Standard 3 - 5 Day"
click input "text"
type input "ITS BID"
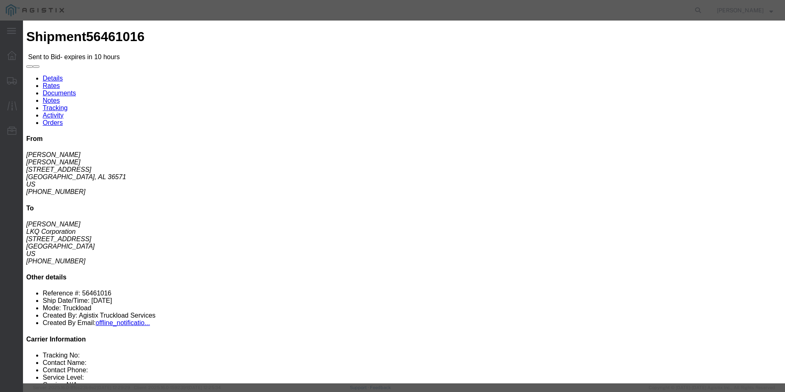
click select "Select Air Less than Truckload Multi-Leg Ocean Freight Rail Small Parcel Truckl…"
select select "TL"
click select "Select Air Less than Truckload Multi-Leg Ocean Freight Rail Small Parcel Truckl…"
click input "number"
type input "850"
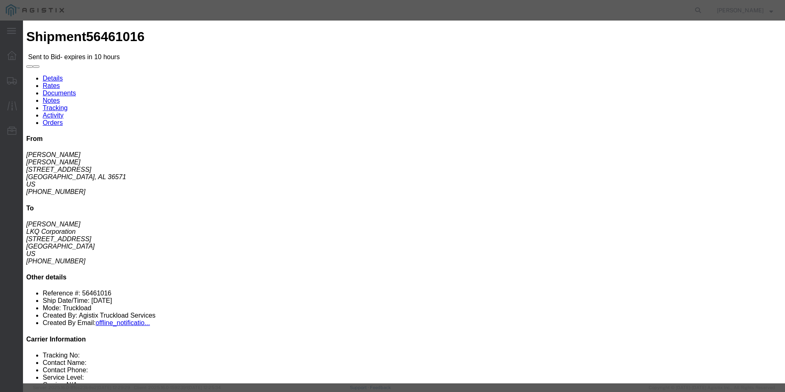
click button "Submit"
